Goal: Task Accomplishment & Management: Use online tool/utility

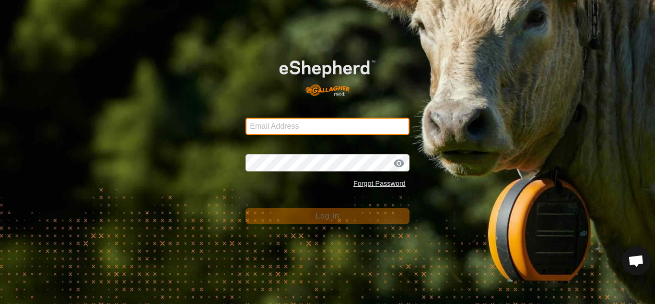
click at [304, 127] on input "Email Address" at bounding box center [328, 125] width 164 height 17
type input "[EMAIL_ADDRESS][DOMAIN_NAME]"
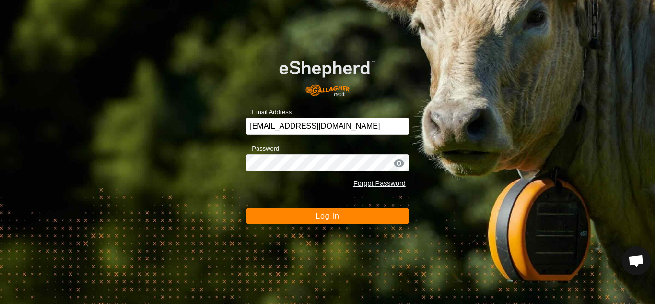
click at [319, 215] on span "Log In" at bounding box center [327, 215] width 23 height 8
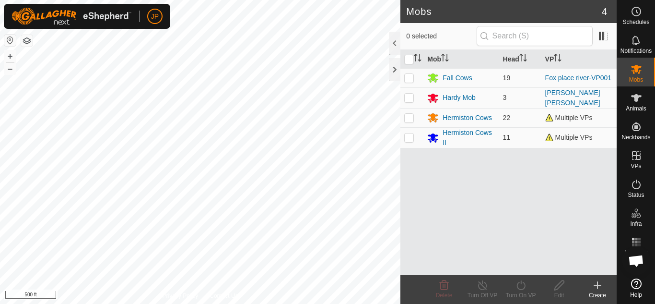
click at [452, 179] on div "Mobs 4 0 selected Mob Head VP Fall Cows 19 Fox place river-VP001 Hardy Mob 3 [P…" at bounding box center [308, 152] width 617 height 304
click at [448, 117] on div "Hermiston Cows" at bounding box center [467, 118] width 49 height 10
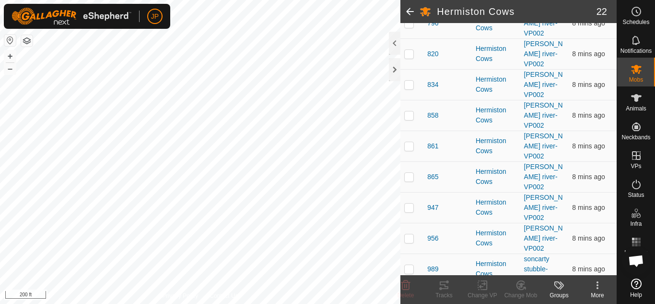
scroll to position [554, 0]
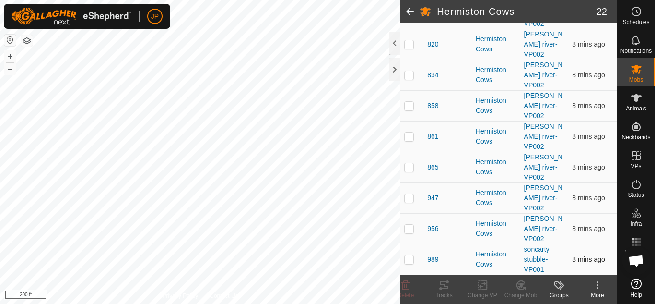
click at [410, 258] on p-checkbox at bounding box center [409, 259] width 10 height 8
checkbox input "true"
click at [483, 284] on icon at bounding box center [483, 285] width 12 height 12
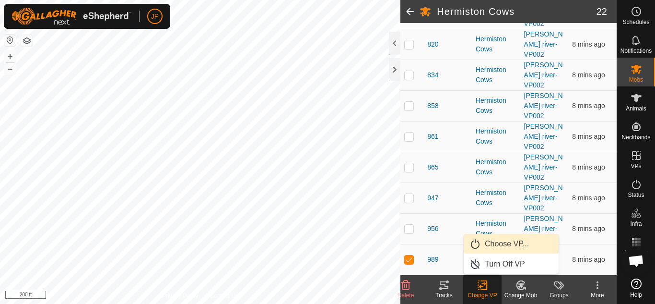
click at [500, 243] on link "Choose VP..." at bounding box center [511, 243] width 95 height 19
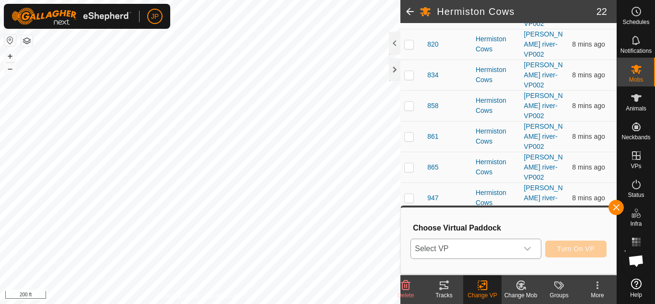
click at [526, 243] on div "dropdown trigger" at bounding box center [527, 248] width 19 height 19
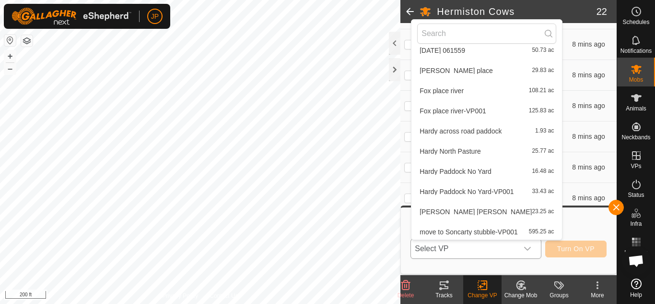
scroll to position [393, 0]
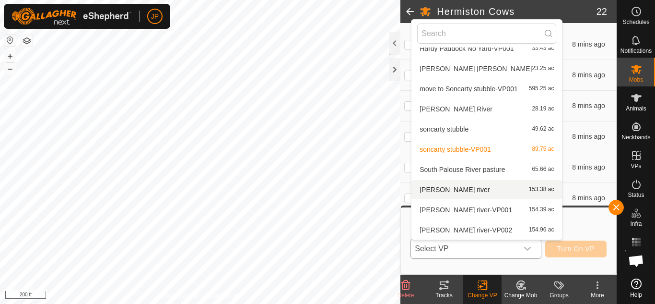
click at [472, 188] on li "[PERSON_NAME] river 153.38 ac" at bounding box center [486, 189] width 151 height 19
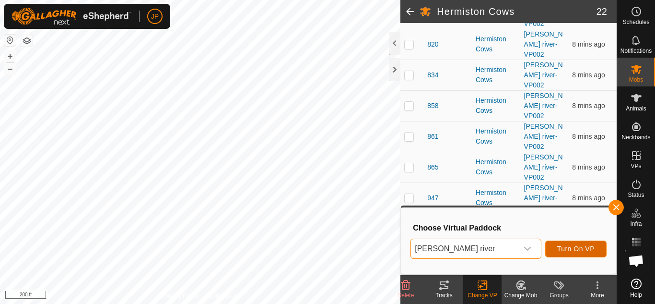
click at [570, 248] on span "Turn On VP" at bounding box center [575, 249] width 37 height 8
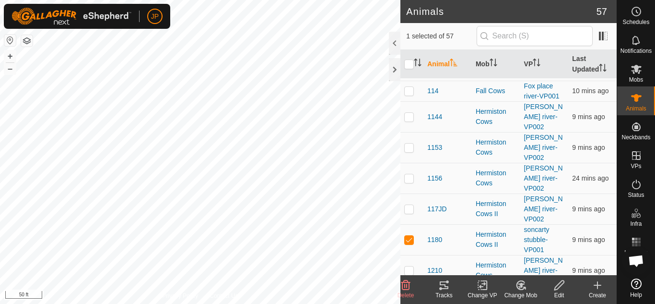
scroll to position [384, 0]
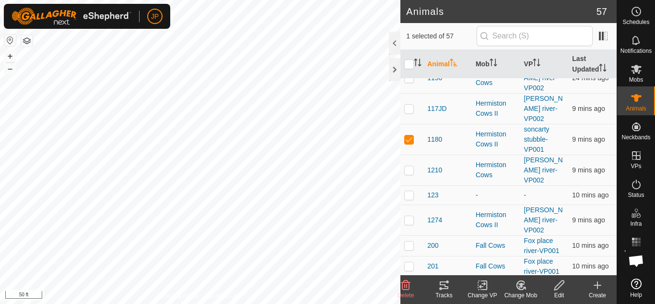
click at [483, 282] on icon at bounding box center [483, 285] width 12 height 12
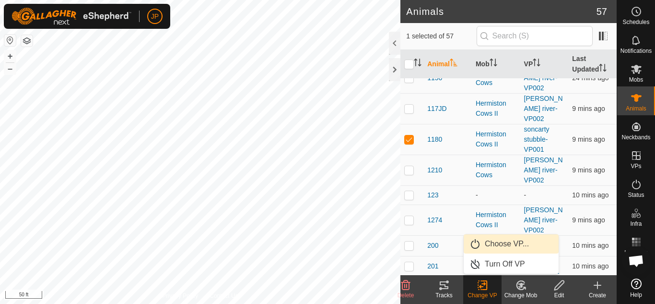
click at [496, 243] on link "Choose VP..." at bounding box center [511, 243] width 95 height 19
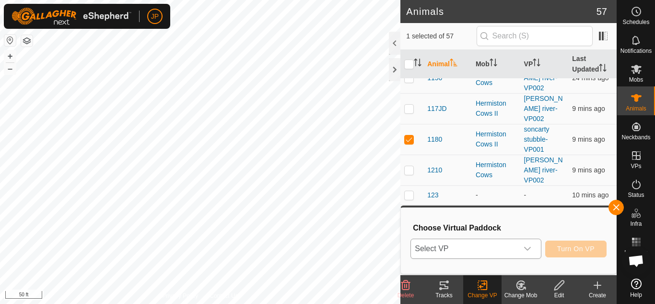
click at [521, 247] on div "dropdown trigger" at bounding box center [527, 248] width 19 height 19
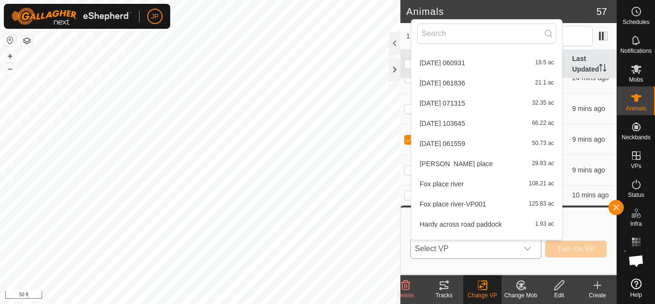
scroll to position [153, 0]
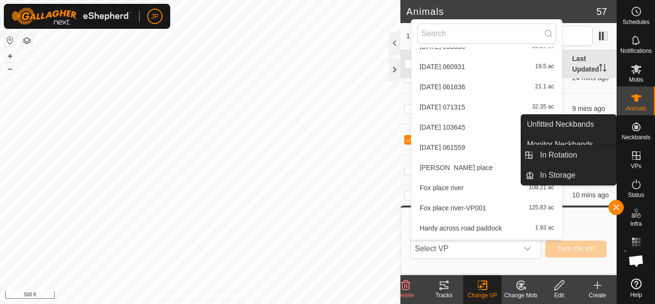
click at [636, 156] on icon at bounding box center [636, 155] width 9 height 9
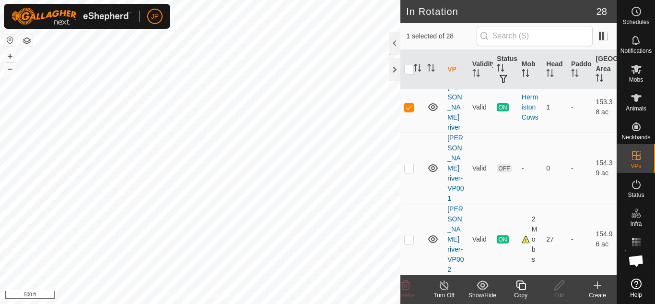
scroll to position [1343, 0]
click at [394, 42] on div at bounding box center [395, 43] width 12 height 23
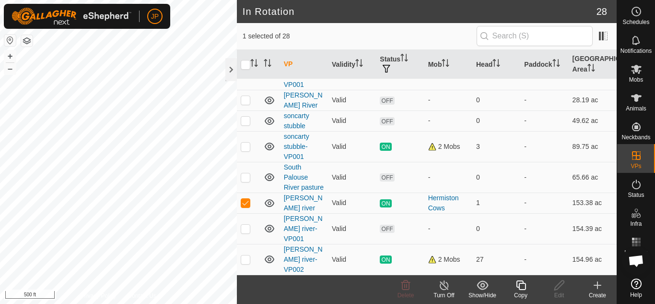
scroll to position [500, 0]
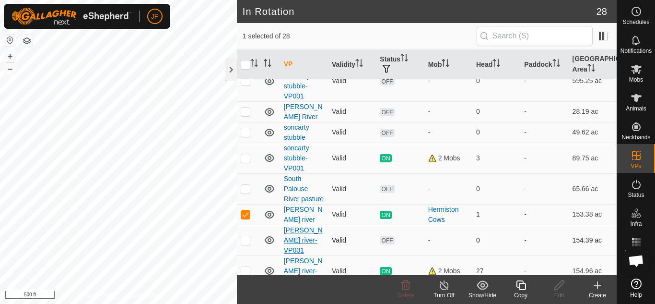
click at [296, 238] on link "[PERSON_NAME] river-VP001" at bounding box center [303, 240] width 39 height 28
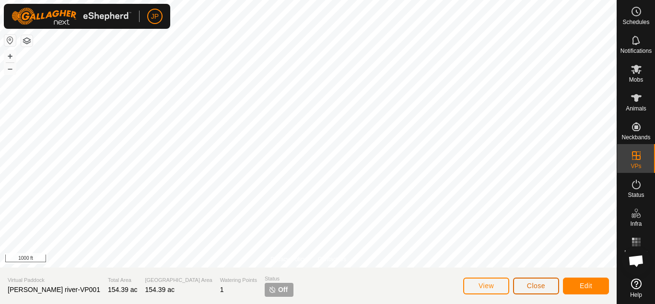
click at [529, 284] on span "Close" at bounding box center [536, 285] width 18 height 8
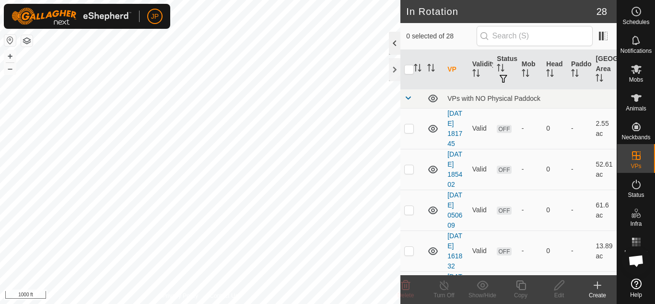
click at [397, 43] on div at bounding box center [395, 43] width 12 height 23
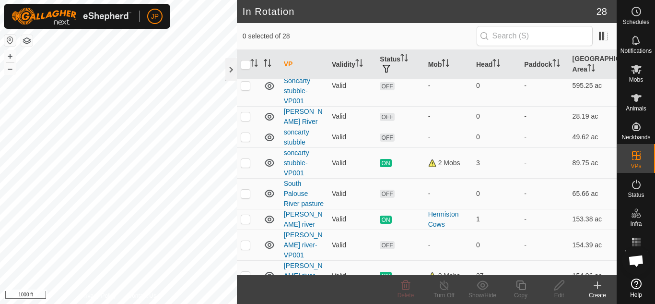
scroll to position [500, 0]
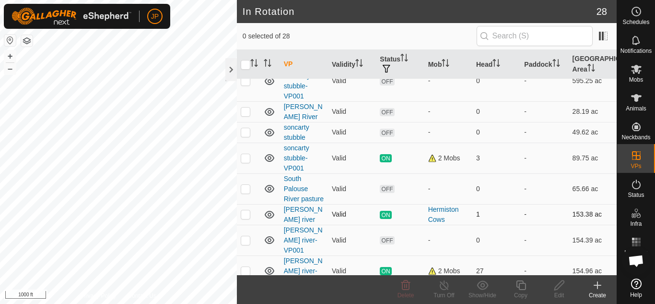
click at [246, 210] on p-checkbox at bounding box center [246, 214] width 10 height 8
checkbox input "false"
click at [247, 236] on p-checkbox at bounding box center [246, 240] width 10 height 8
click at [245, 236] on p-checkbox at bounding box center [246, 240] width 10 height 8
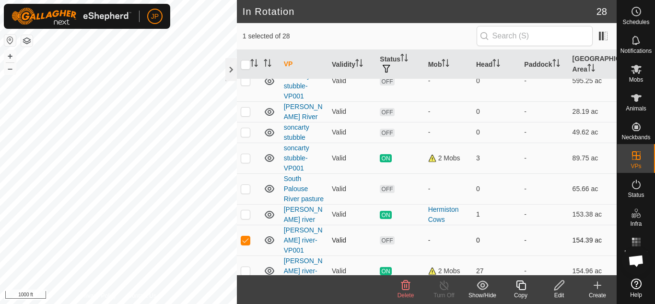
checkbox input "false"
click at [245, 210] on p-checkbox at bounding box center [246, 214] width 10 height 8
checkbox input "true"
click at [290, 260] on link "[PERSON_NAME] river-VP002" at bounding box center [303, 271] width 39 height 28
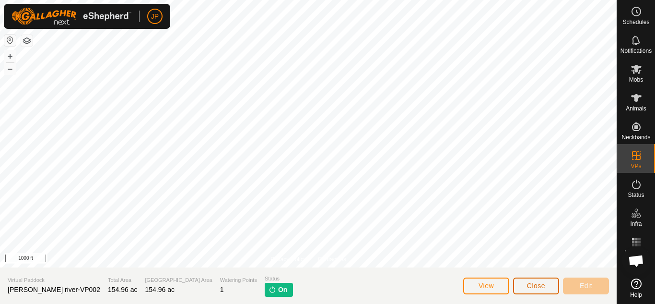
click at [527, 283] on span "Close" at bounding box center [536, 285] width 18 height 8
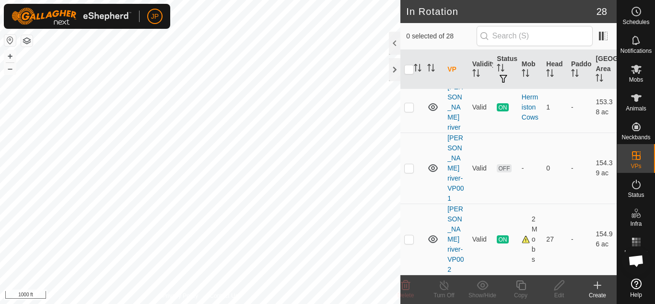
scroll to position [1378, 0]
click at [410, 241] on p-checkbox at bounding box center [409, 239] width 10 height 8
checkbox input "true"
click at [635, 99] on icon at bounding box center [636, 98] width 11 height 8
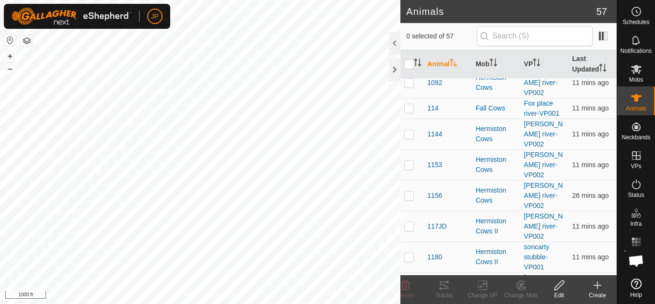
scroll to position [288, 0]
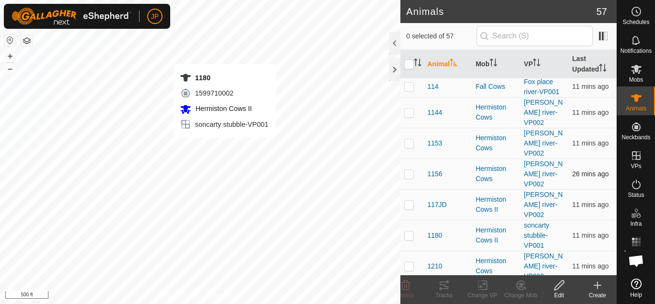
checkbox input "true"
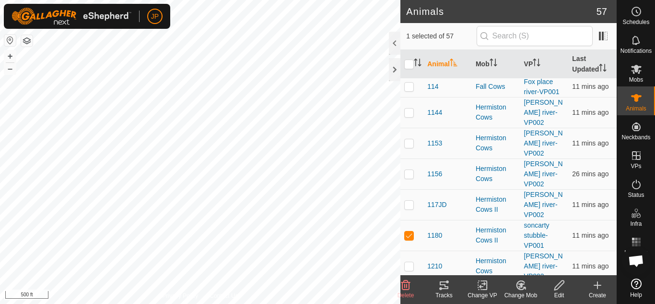
click at [482, 285] on icon at bounding box center [483, 285] width 12 height 12
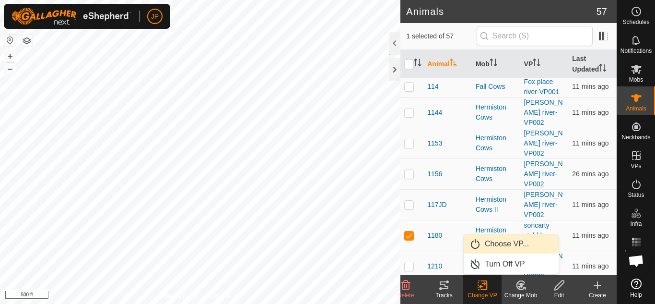
click at [499, 240] on link "Choose VP..." at bounding box center [511, 243] width 95 height 19
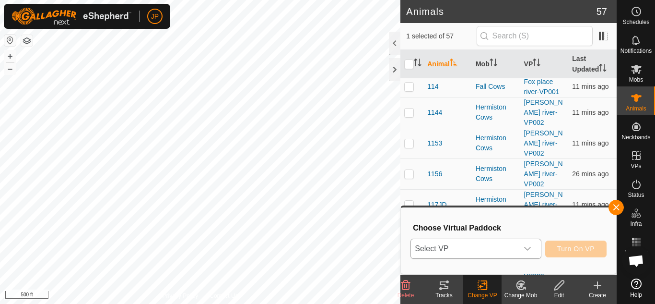
click at [527, 245] on icon "dropdown trigger" at bounding box center [528, 249] width 8 height 8
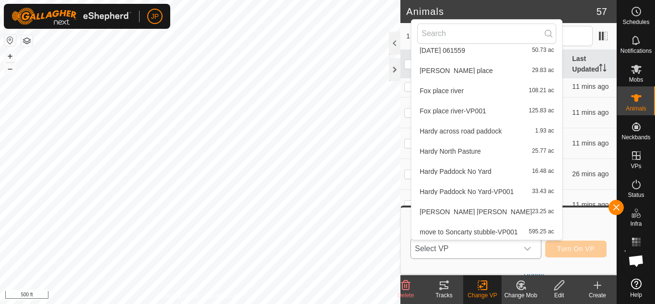
scroll to position [393, 0]
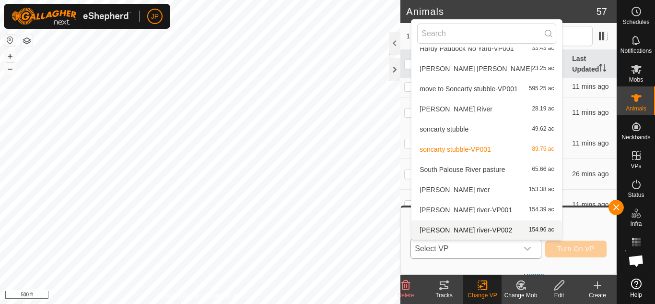
click at [495, 229] on li "[PERSON_NAME] river-VP002 154.96 ac" at bounding box center [486, 229] width 151 height 19
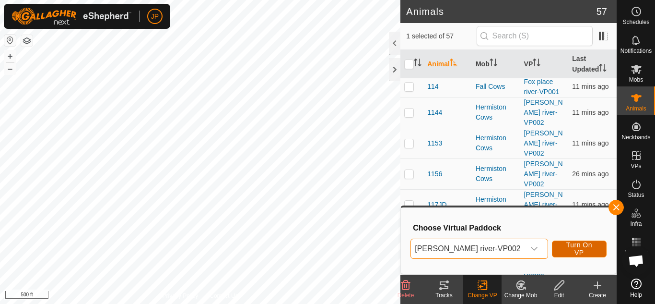
click at [585, 249] on span "Turn On VP" at bounding box center [579, 248] width 31 height 15
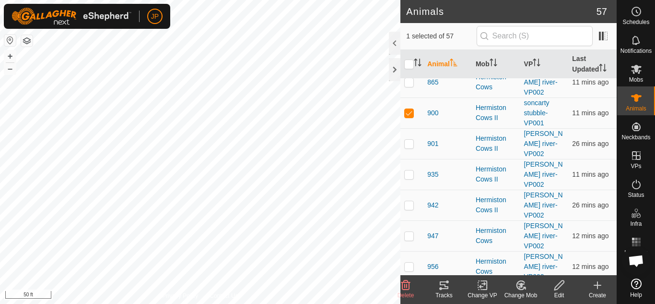
scroll to position [1199, 0]
click at [480, 285] on icon at bounding box center [483, 285] width 12 height 12
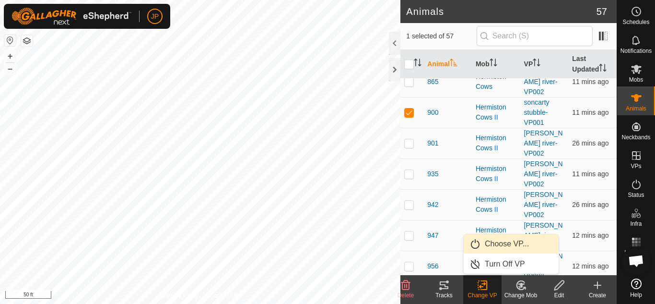
click at [492, 244] on link "Choose VP..." at bounding box center [511, 243] width 95 height 19
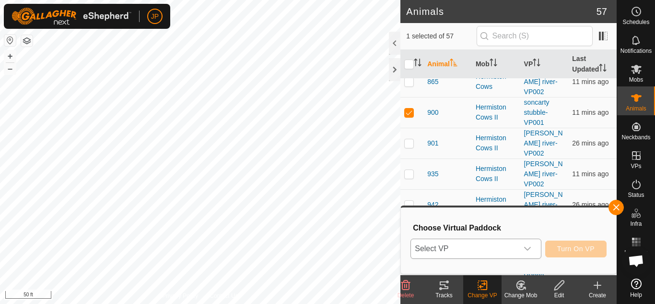
click at [519, 246] on div "dropdown trigger" at bounding box center [527, 248] width 19 height 19
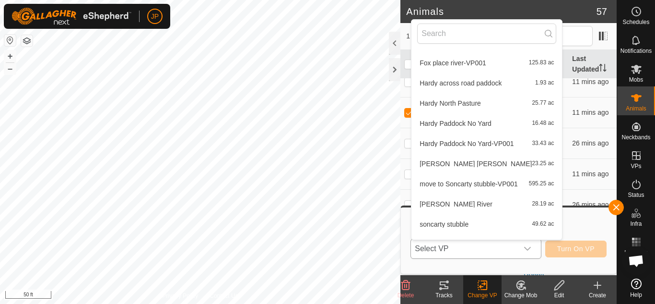
scroll to position [393, 0]
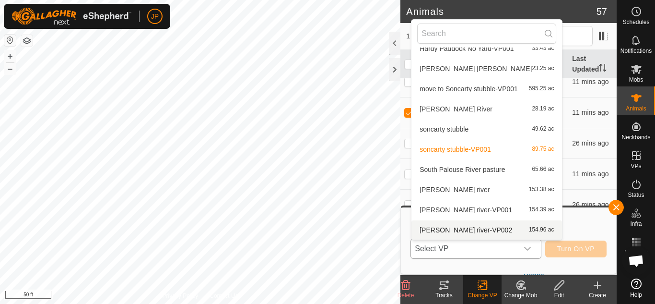
click at [469, 228] on li "[PERSON_NAME] river-VP002 154.96 ac" at bounding box center [486, 229] width 151 height 19
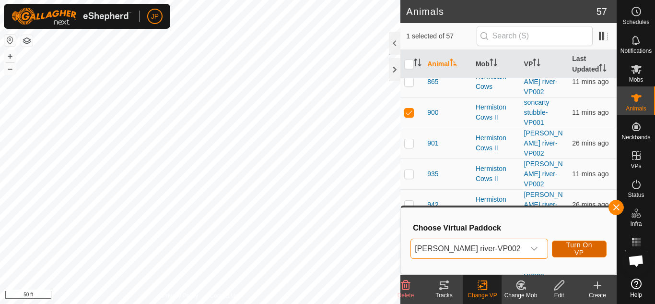
click at [578, 249] on span "Turn On VP" at bounding box center [579, 248] width 31 height 15
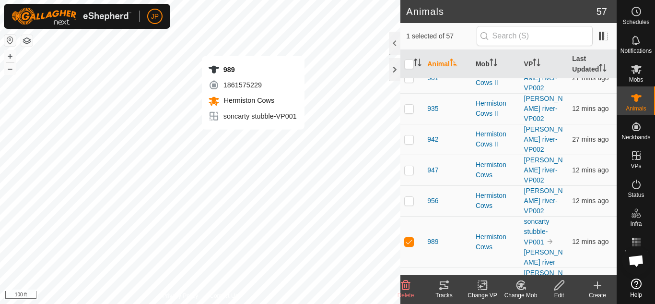
scroll to position [1391, 0]
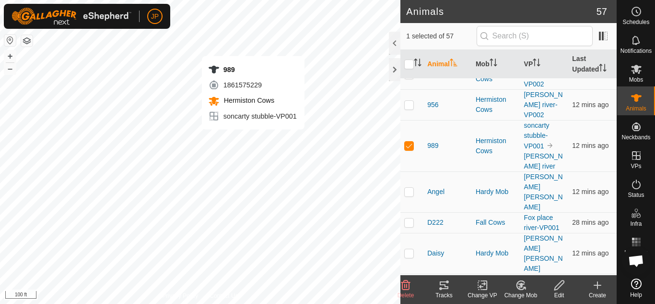
click at [484, 285] on icon at bounding box center [483, 285] width 12 height 12
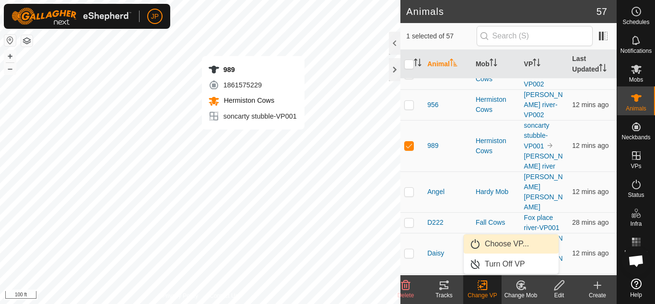
click at [493, 243] on link "Choose VP..." at bounding box center [511, 243] width 95 height 19
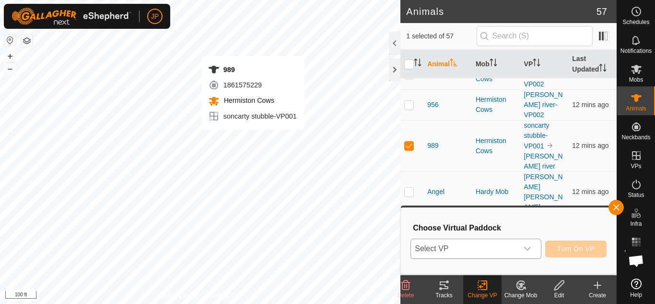
click at [526, 249] on icon "dropdown trigger" at bounding box center [527, 248] width 7 height 4
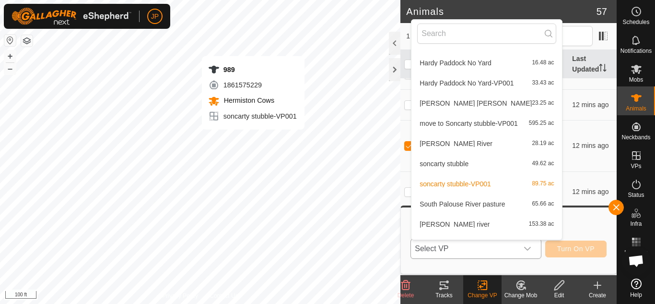
scroll to position [393, 0]
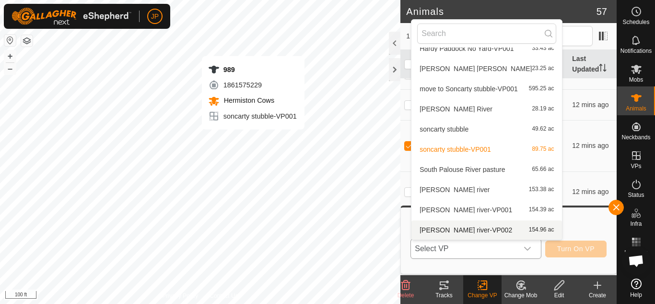
click at [479, 228] on li "[PERSON_NAME] river-VP002 154.96 ac" at bounding box center [486, 229] width 151 height 19
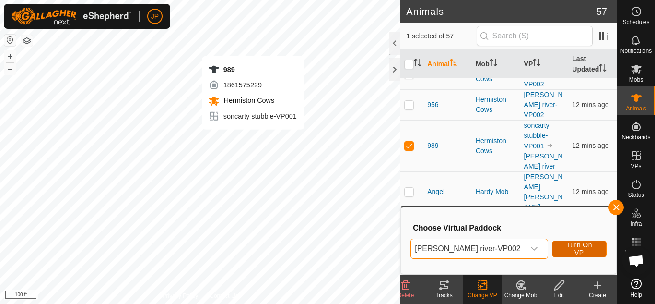
click at [575, 248] on span "Turn On VP" at bounding box center [579, 248] width 31 height 15
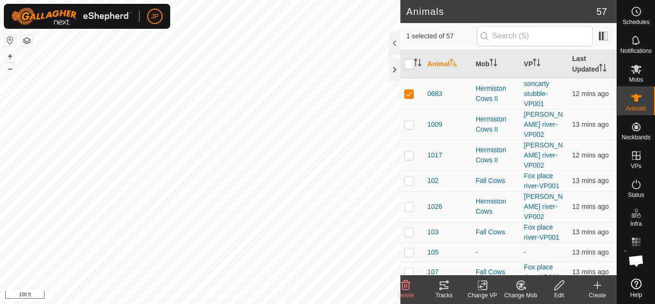
click at [480, 286] on icon at bounding box center [482, 285] width 7 height 6
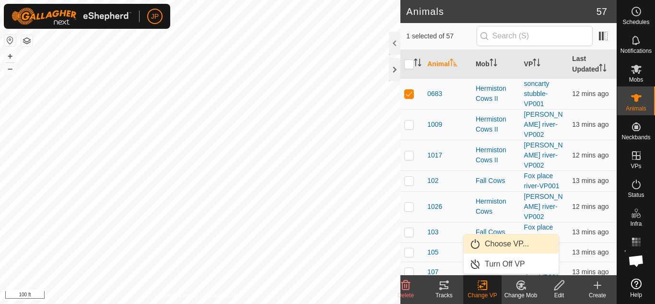
click at [497, 240] on link "Choose VP..." at bounding box center [511, 243] width 95 height 19
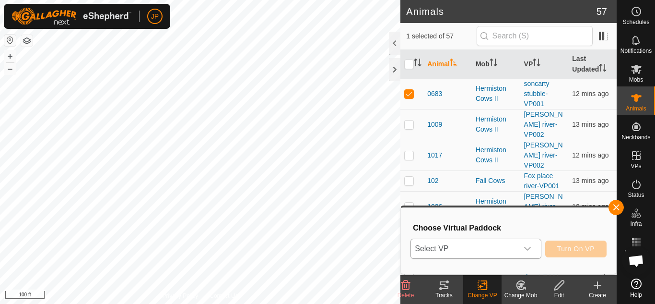
click at [525, 246] on icon "dropdown trigger" at bounding box center [528, 249] width 8 height 8
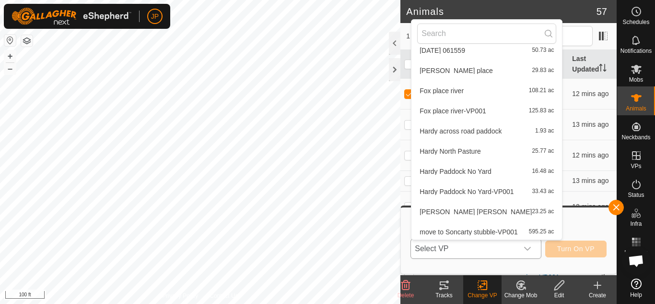
scroll to position [393, 0]
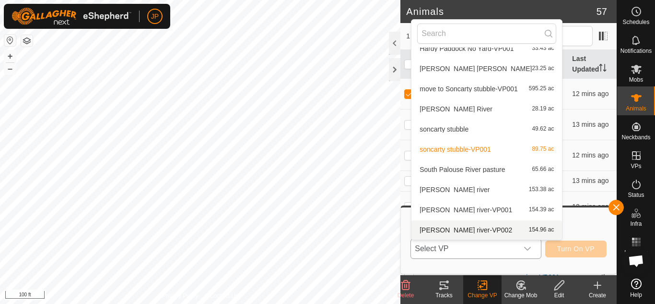
click at [474, 228] on li "[PERSON_NAME] river-VP002 154.96 ac" at bounding box center [486, 229] width 151 height 19
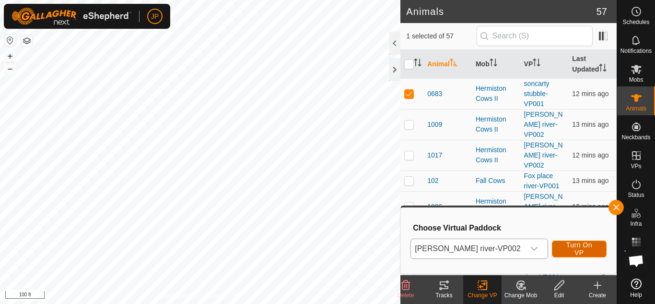
click at [575, 248] on span "Turn On VP" at bounding box center [579, 248] width 31 height 15
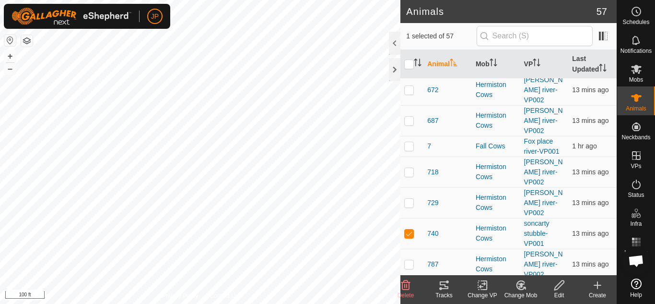
scroll to position [959, 0]
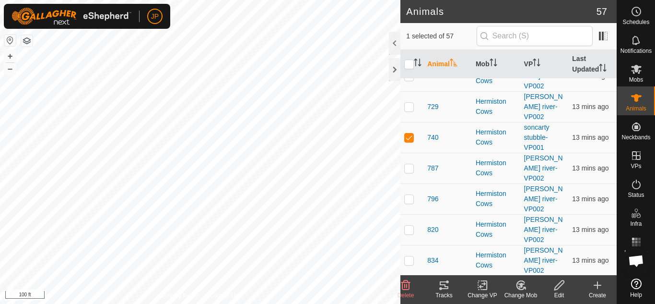
click at [483, 285] on icon at bounding box center [483, 285] width 12 height 12
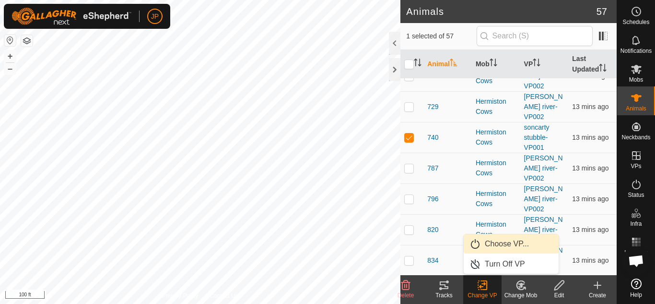
click at [501, 242] on link "Choose VP..." at bounding box center [511, 243] width 95 height 19
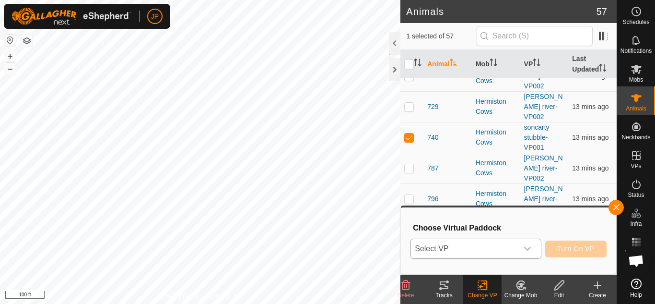
click at [512, 245] on span "Select VP" at bounding box center [464, 248] width 106 height 19
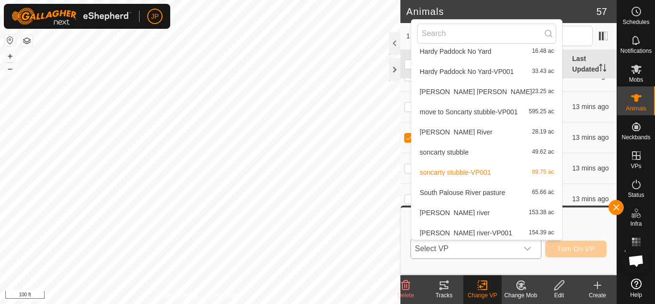
scroll to position [393, 0]
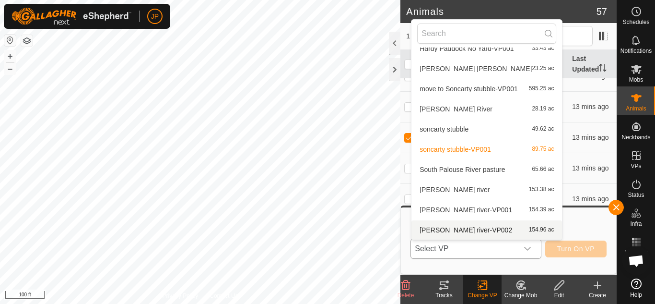
click at [463, 230] on li "[PERSON_NAME] river-VP002 154.96 ac" at bounding box center [486, 229] width 151 height 19
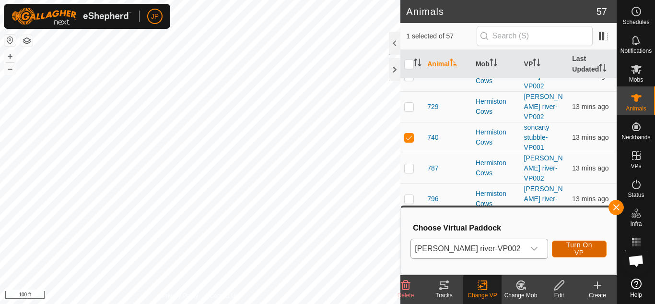
click at [576, 249] on span "Turn On VP" at bounding box center [579, 248] width 31 height 15
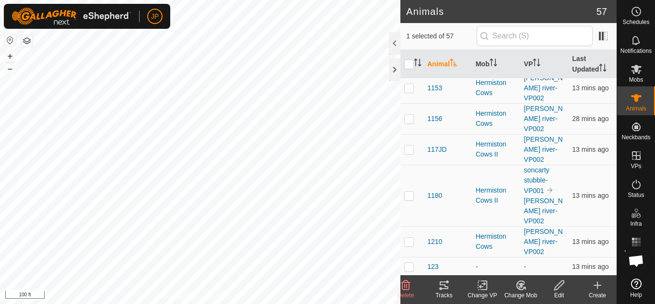
scroll to position [192, 0]
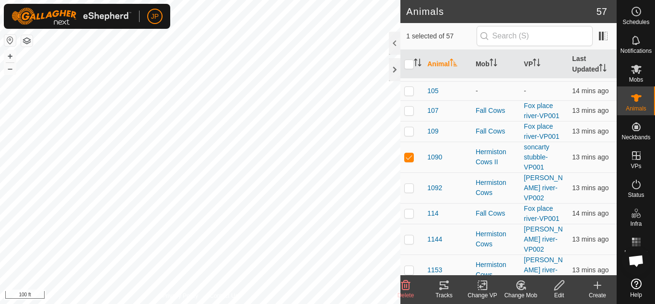
click at [483, 287] on icon at bounding box center [483, 285] width 12 height 12
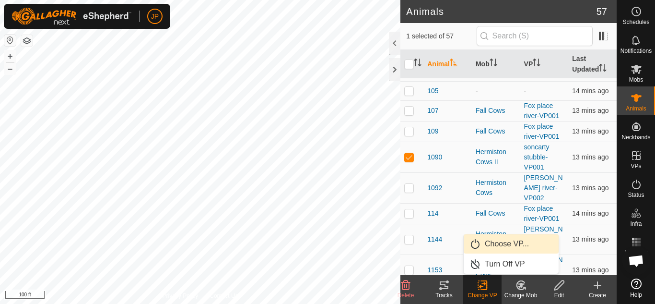
click at [500, 244] on link "Choose VP..." at bounding box center [511, 243] width 95 height 19
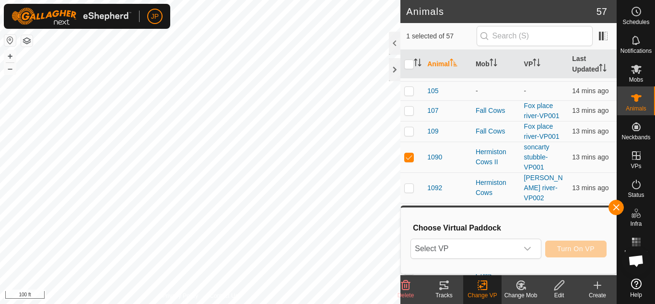
click at [500, 244] on span "Select VP" at bounding box center [464, 248] width 106 height 19
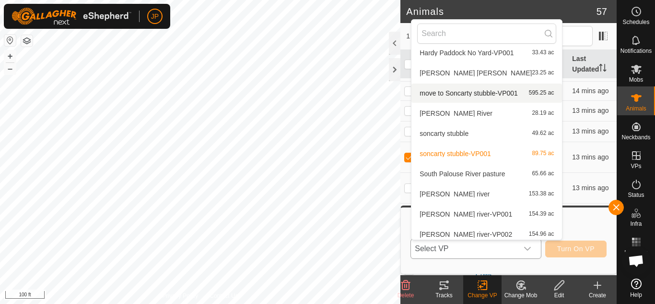
scroll to position [393, 0]
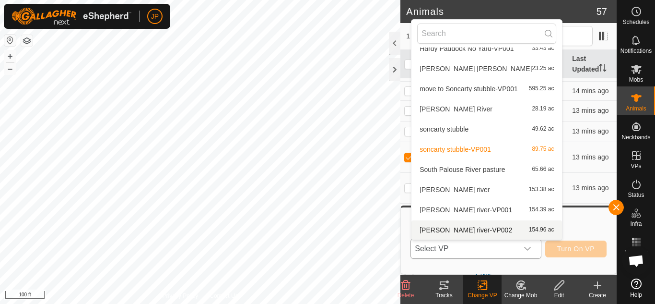
click at [485, 230] on li "[PERSON_NAME] river-VP002 154.96 ac" at bounding box center [486, 229] width 151 height 19
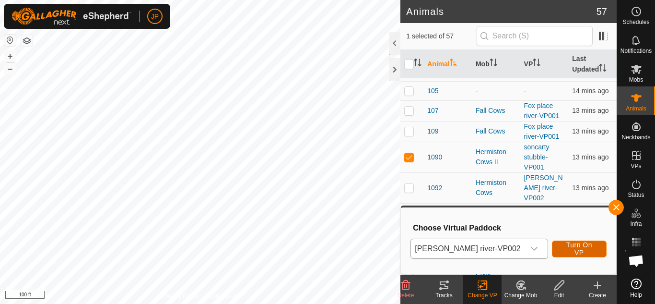
click at [570, 246] on span "Turn On VP" at bounding box center [579, 248] width 31 height 15
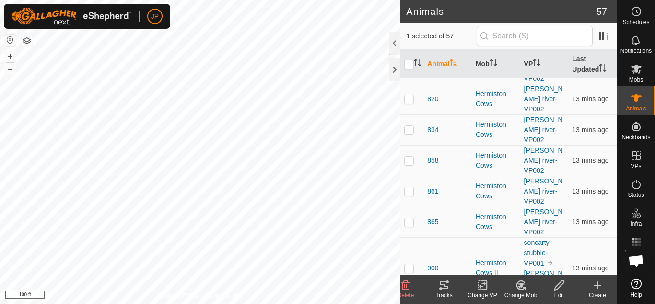
scroll to position [1391, 0]
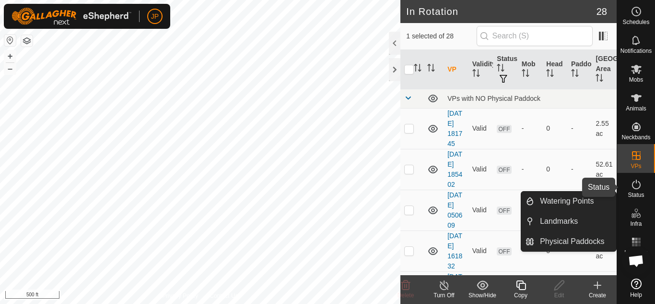
click at [638, 185] on icon at bounding box center [637, 184] width 12 height 12
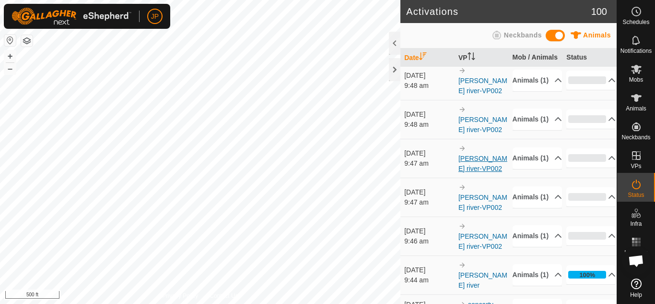
scroll to position [96, 0]
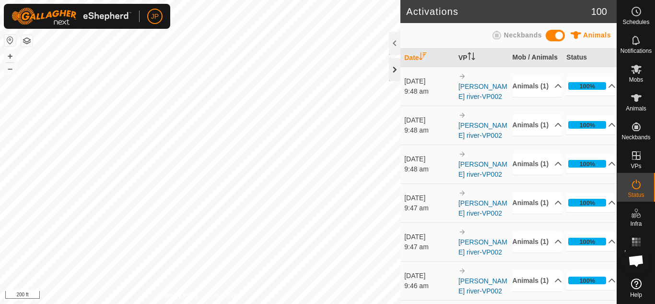
click at [396, 68] on div at bounding box center [395, 69] width 12 height 23
click at [390, 69] on div at bounding box center [395, 69] width 12 height 23
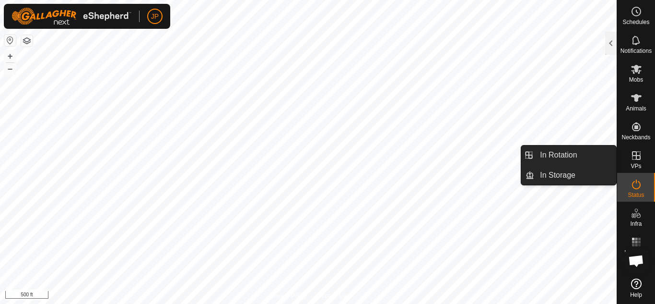
click at [634, 155] on icon at bounding box center [636, 155] width 9 height 9
click at [563, 154] on link "In Rotation" at bounding box center [575, 154] width 82 height 19
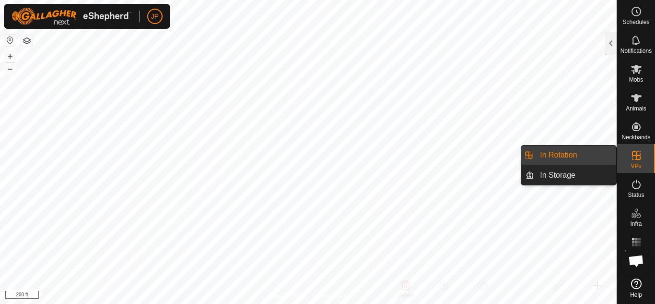
click at [574, 154] on link "In Rotation" at bounding box center [575, 154] width 82 height 19
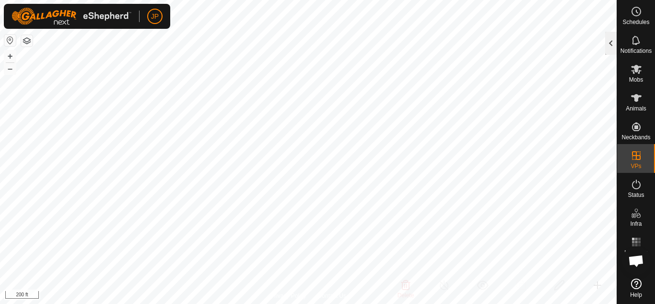
click at [611, 44] on div at bounding box center [611, 43] width 12 height 23
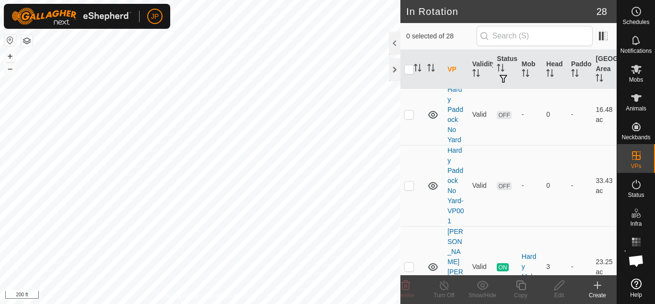
scroll to position [911, 0]
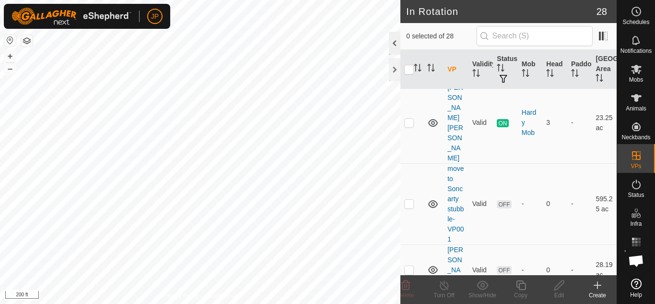
click at [393, 45] on div at bounding box center [395, 43] width 12 height 23
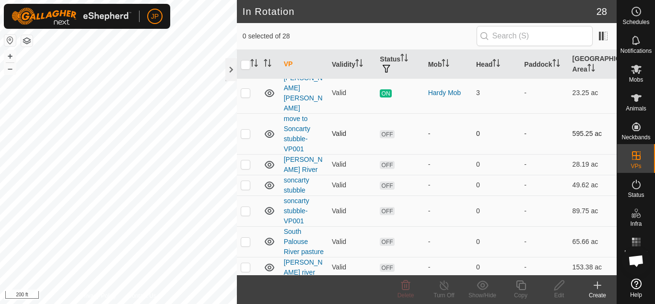
scroll to position [500, 0]
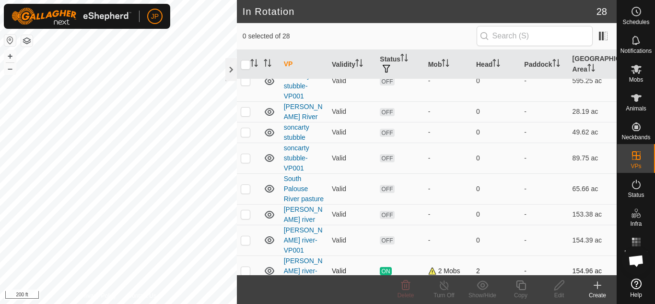
click at [249, 267] on p-checkbox at bounding box center [246, 271] width 10 height 8
checkbox input "true"
click at [522, 283] on icon at bounding box center [521, 285] width 10 height 10
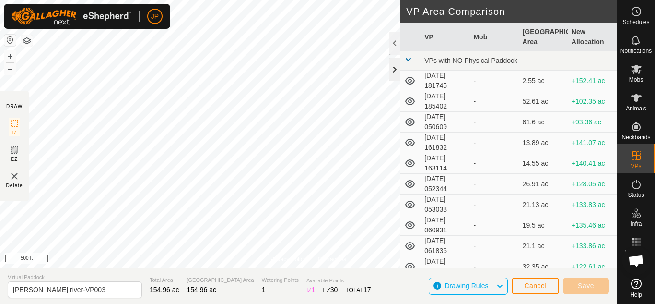
click at [394, 66] on div at bounding box center [395, 69] width 12 height 23
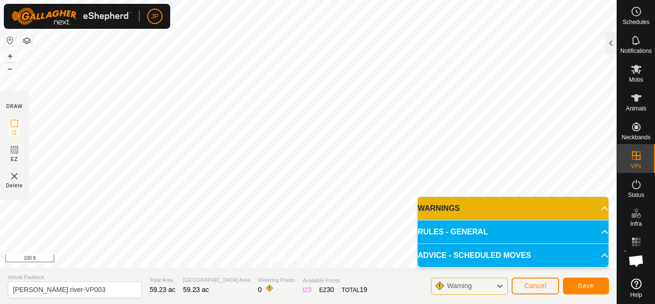
click at [434, 233] on body "JP Schedules Notifications Mobs Animals Neckbands VPs Status Infra Heatmap Help…" at bounding box center [327, 152] width 655 height 304
click at [584, 284] on span "Save" at bounding box center [586, 285] width 16 height 8
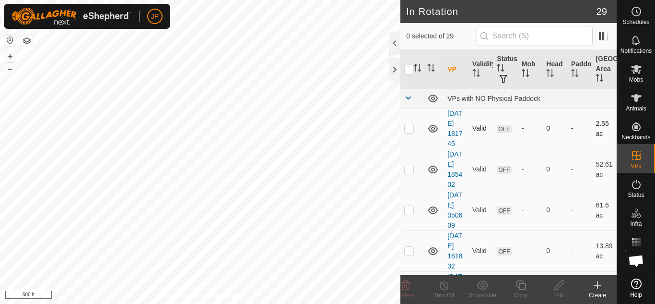
click at [407, 139] on div "In Rotation 29 0 selected of 29 VP Validity Status Mob Head Paddock Grazing Are…" at bounding box center [308, 152] width 617 height 304
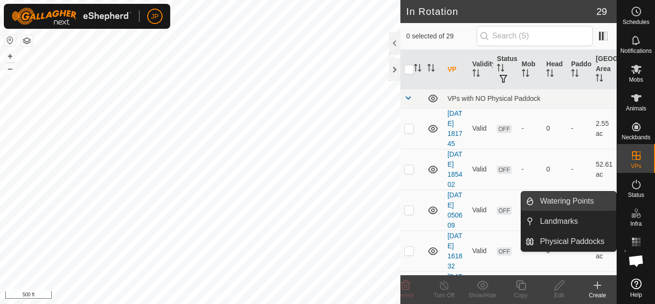
click at [589, 199] on link "Watering Points" at bounding box center [575, 200] width 82 height 19
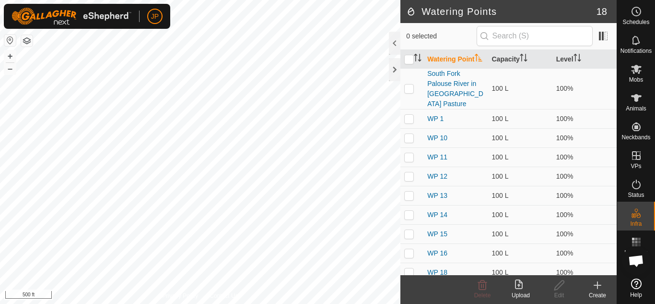
click at [599, 284] on icon at bounding box center [598, 285] width 12 height 12
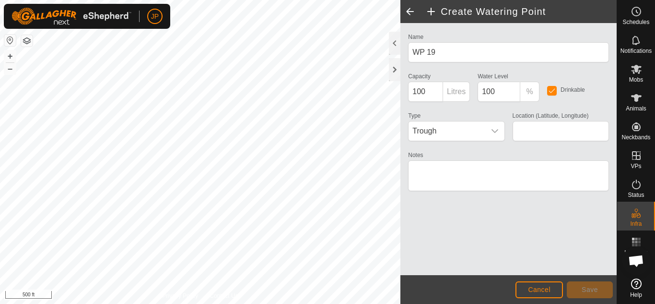
type input "46.929394, -117.293967"
click at [496, 131] on icon "dropdown trigger" at bounding box center [495, 131] width 7 height 4
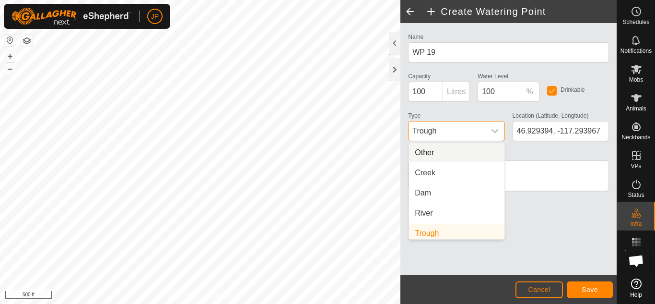
scroll to position [4, 0]
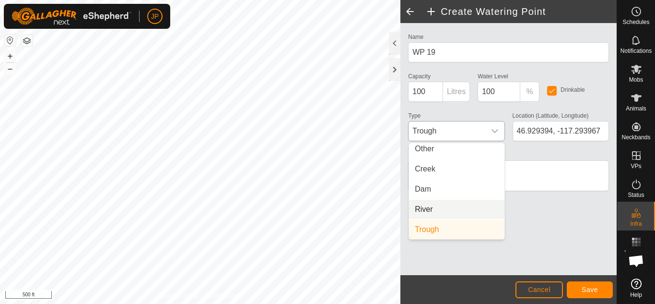
click at [428, 210] on li "River" at bounding box center [456, 208] width 95 height 19
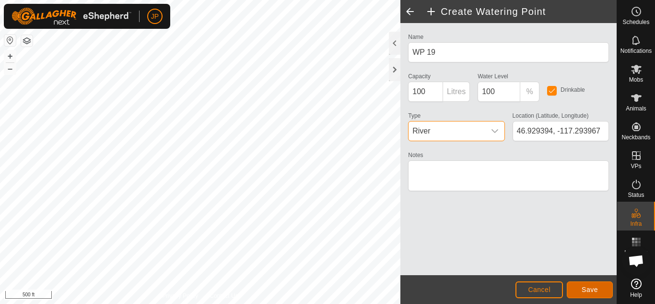
click at [595, 288] on span "Save" at bounding box center [590, 289] width 16 height 8
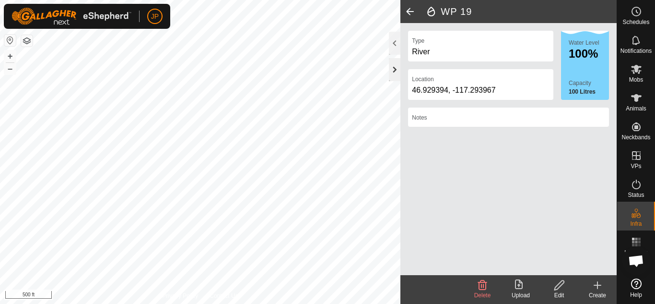
click at [394, 68] on div at bounding box center [395, 69] width 12 height 23
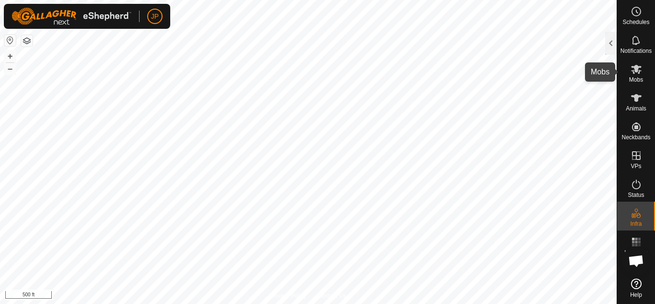
click at [637, 66] on icon at bounding box center [636, 69] width 11 height 9
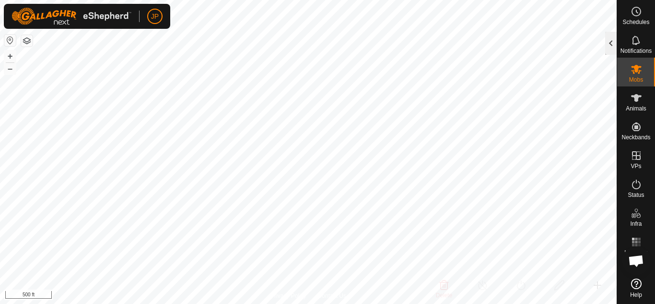
click at [610, 42] on div at bounding box center [611, 43] width 12 height 23
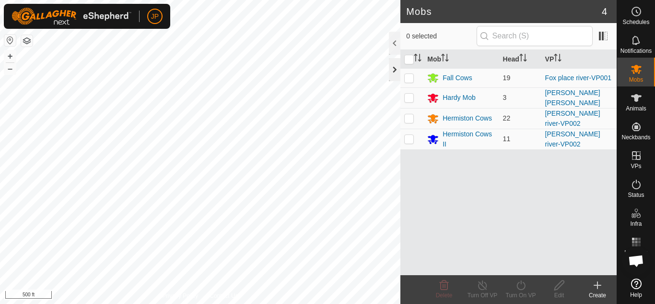
click at [395, 68] on div at bounding box center [395, 69] width 12 height 23
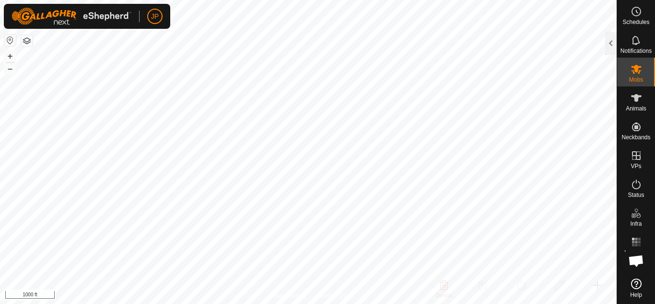
click at [312, 303] on html "JP Schedules Notifications Mobs Animals Neckbands VPs Status Infra Heatmap Help…" at bounding box center [327, 152] width 655 height 304
click at [301, 303] on html "JP Schedules Notifications Mobs Animals Neckbands VPs Status Infra Heatmap Help…" at bounding box center [327, 152] width 655 height 304
click at [306, 303] on html "JP Schedules Notifications Mobs Animals Neckbands VPs Status Infra Heatmap Help…" at bounding box center [327, 152] width 655 height 304
